Goal: Information Seeking & Learning: Stay updated

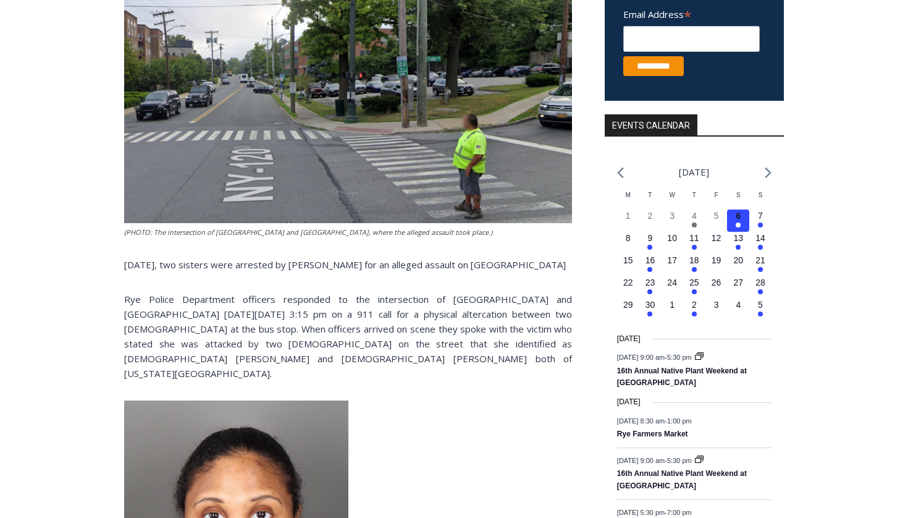
scroll to position [350, 0]
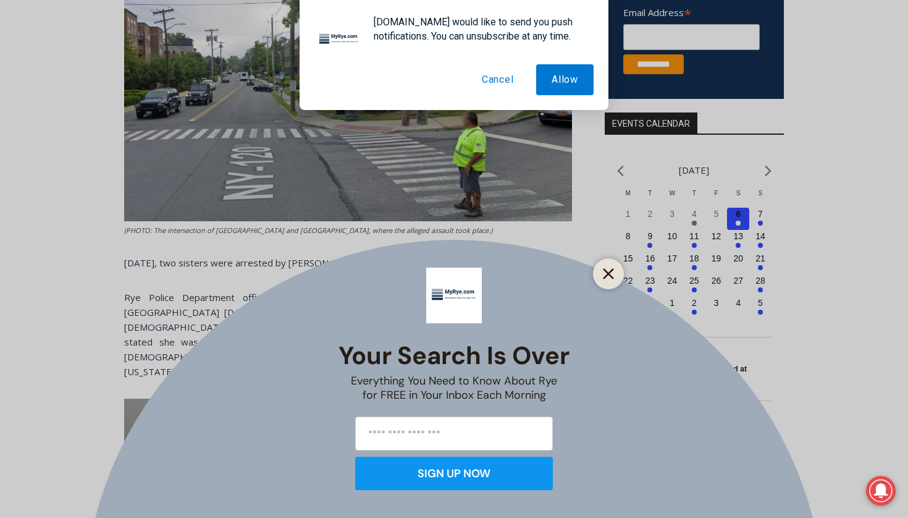
click at [604, 269] on line "Close" at bounding box center [608, 273] width 9 height 9
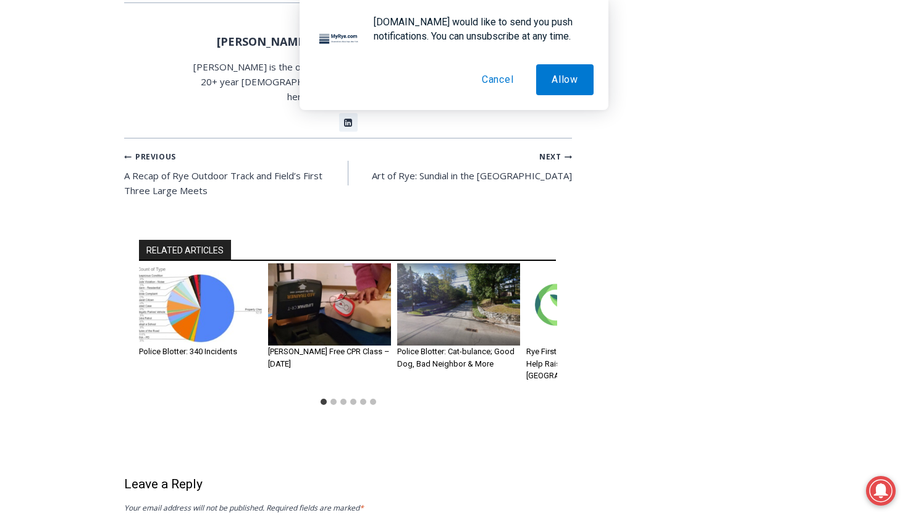
scroll to position [1622, 0]
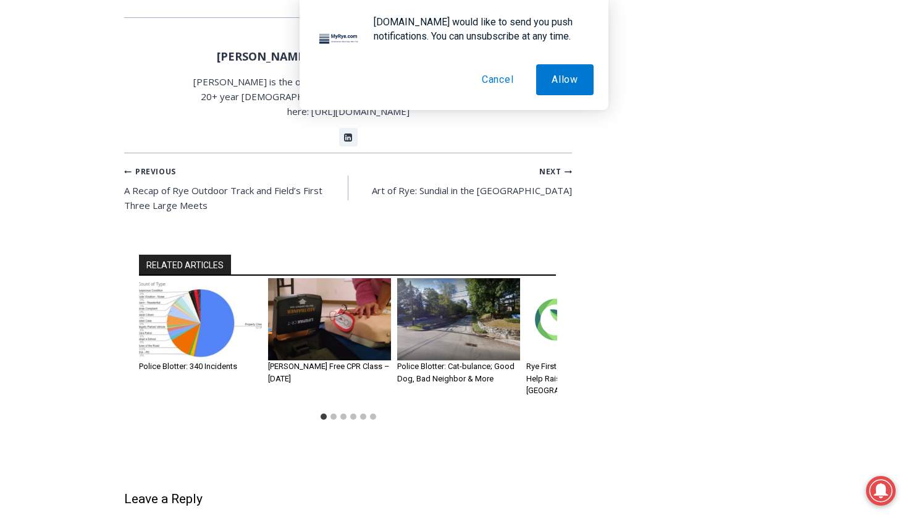
click at [216, 255] on h2 "RELATED ARTICLES" at bounding box center [185, 265] width 92 height 21
click at [214, 278] on img "1 of 6" at bounding box center [200, 319] width 123 height 82
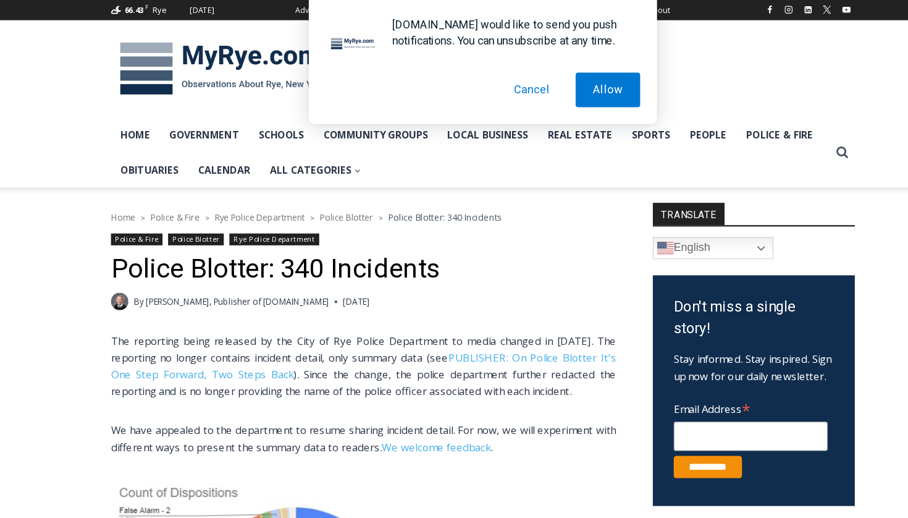
click at [310, 197] on span "Police Blotter" at bounding box center [333, 193] width 47 height 11
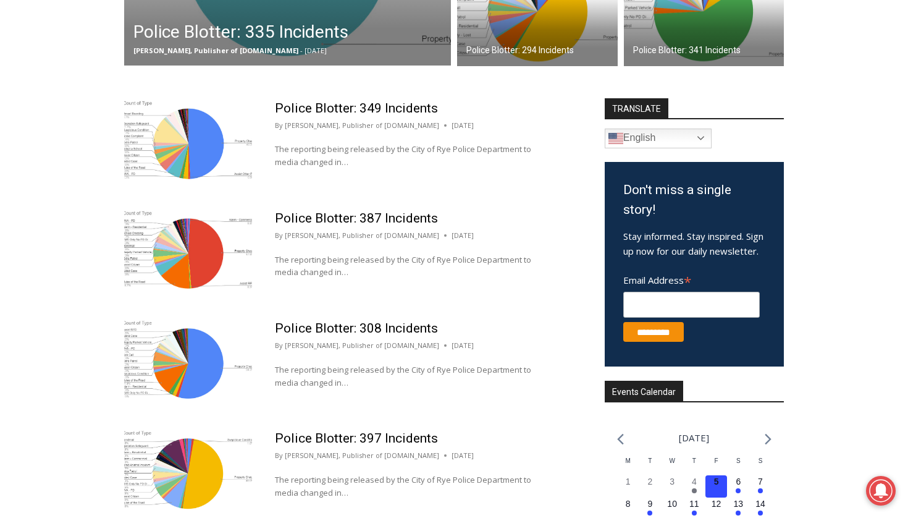
scroll to position [628, 0]
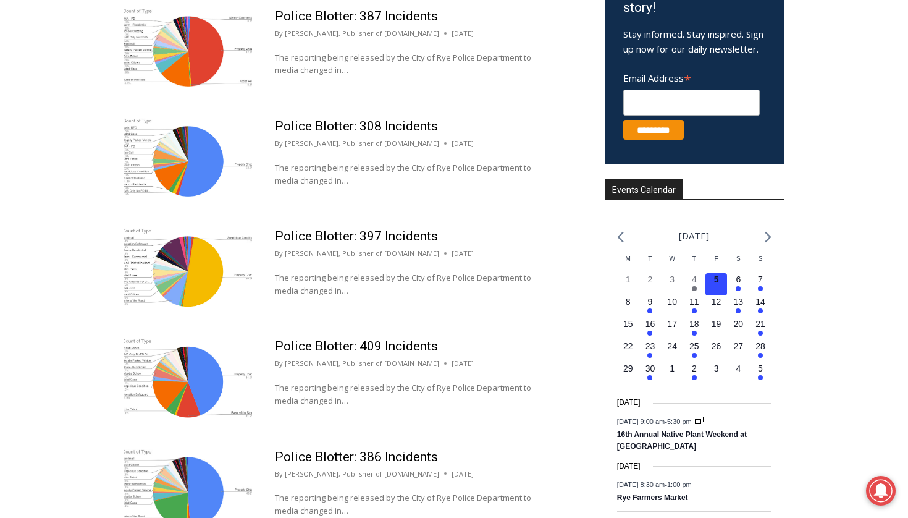
click at [518, 80] on button "Cancel" at bounding box center [498, 79] width 63 height 31
